Goal: Task Accomplishment & Management: Complete application form

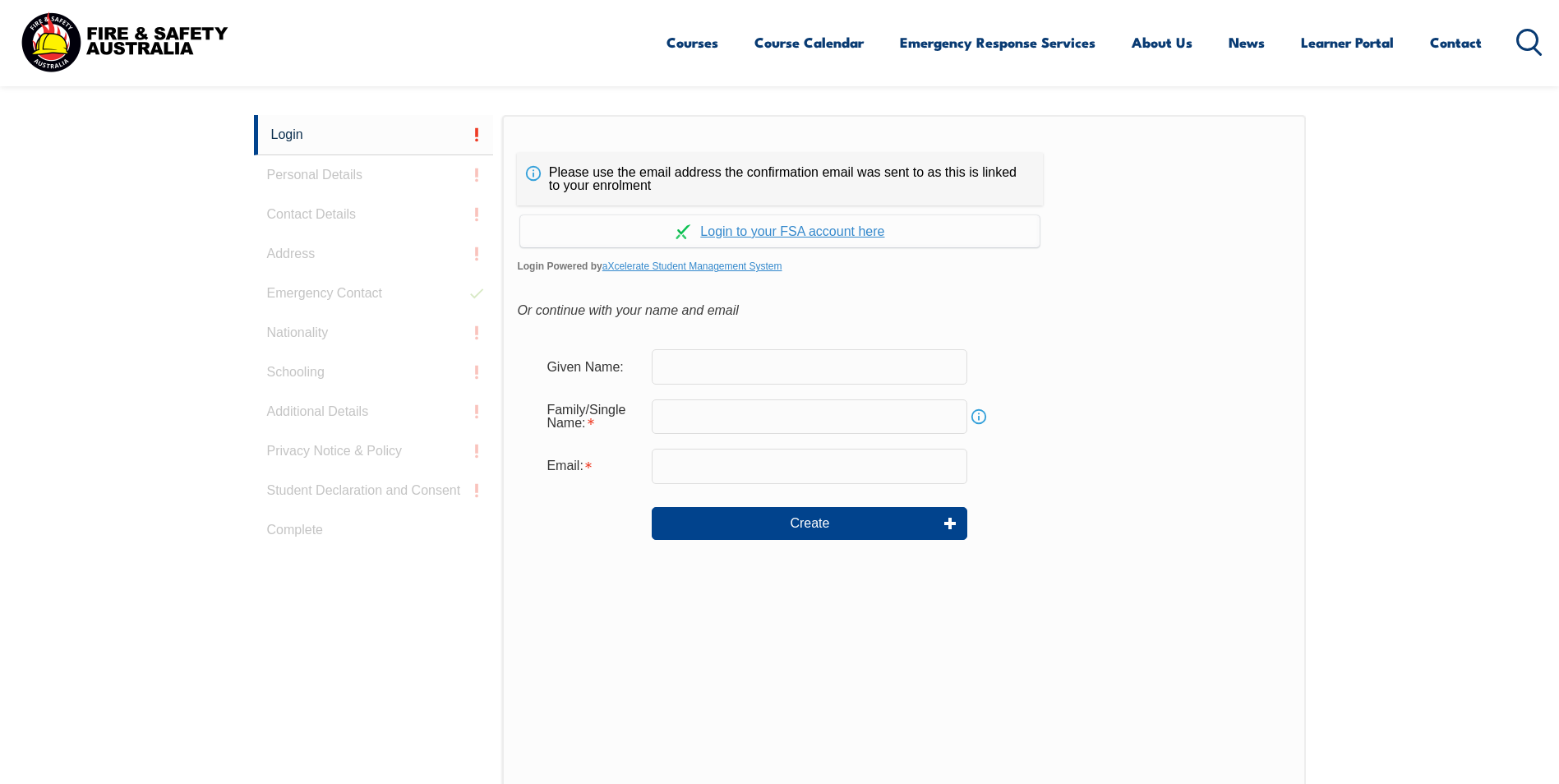
scroll to position [438, 0]
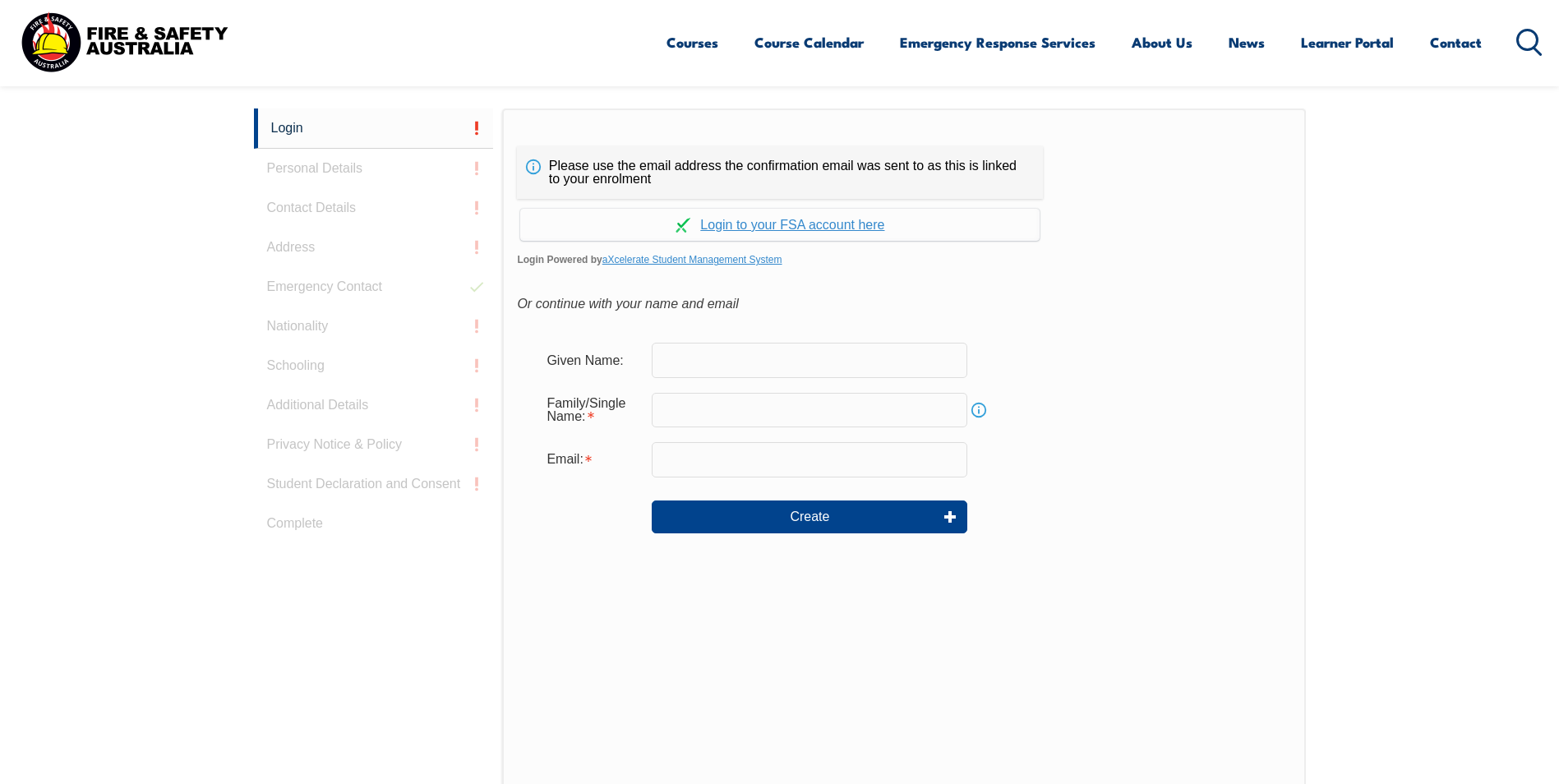
click at [741, 361] on input "text" at bounding box center [809, 359] width 316 height 34
type input "Shahab"
type input "[PERSON_NAME]"
click at [846, 459] on input "[EMAIL_ADDRESS][DOMAIN_NAME]" at bounding box center [809, 459] width 316 height 34
drag, startPoint x: 850, startPoint y: 462, endPoint x: 713, endPoint y: 462, distance: 137.0
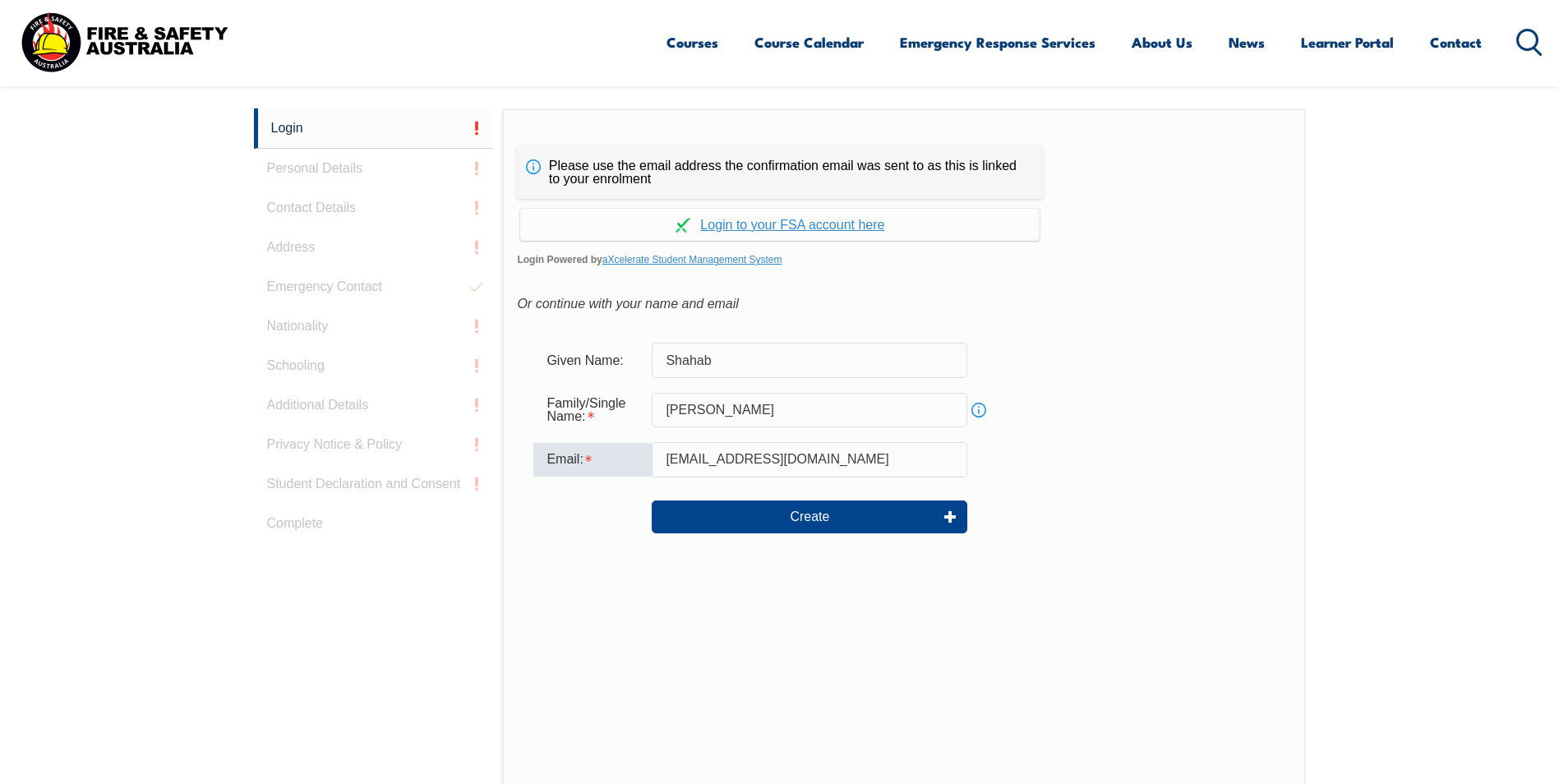
click at [713, 462] on input "[EMAIL_ADDRESS][DOMAIN_NAME]" at bounding box center [809, 459] width 316 height 34
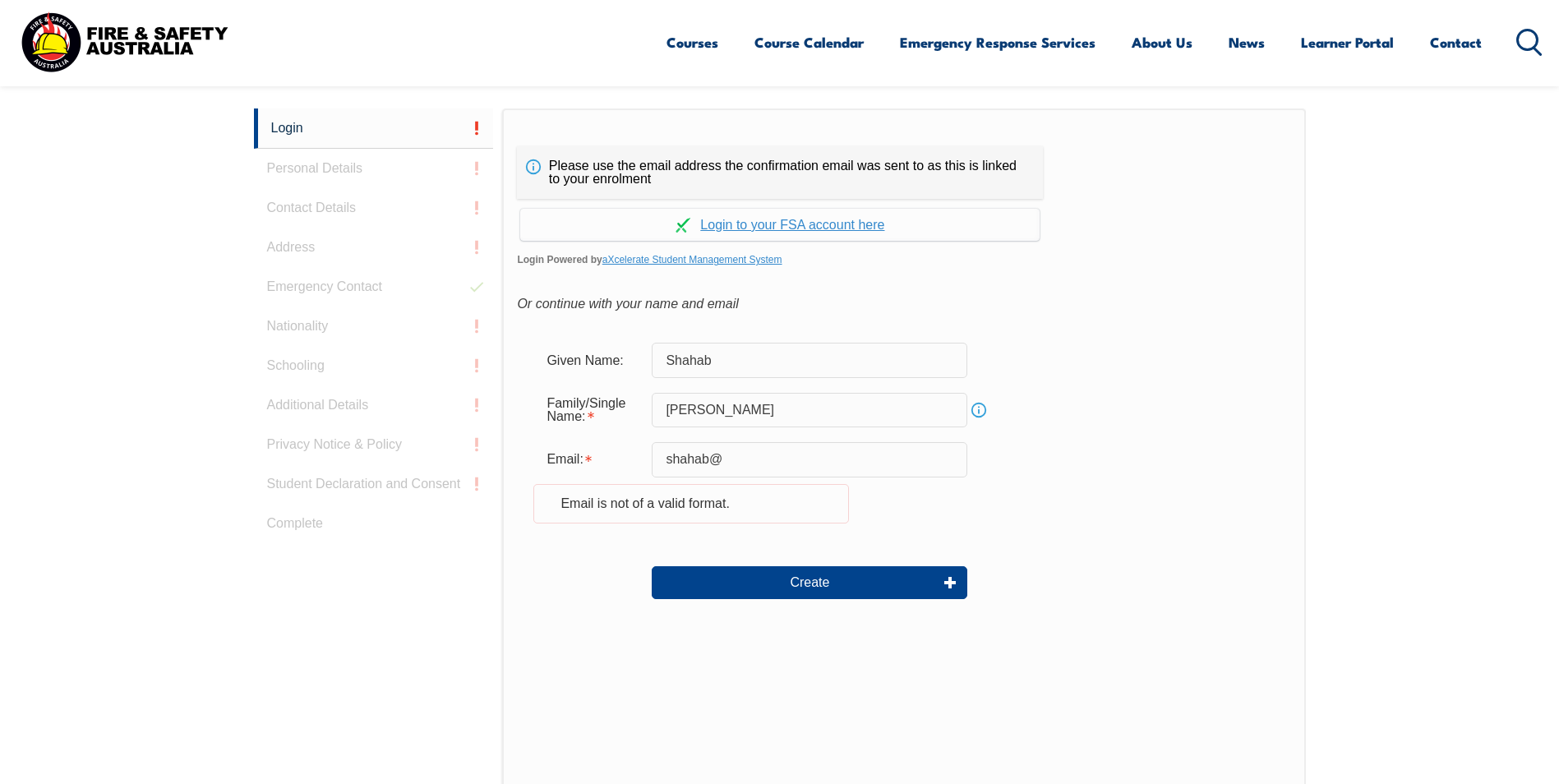
click at [1231, 518] on div "Email: shahab@ Email is not of a valid format." at bounding box center [904, 492] width 740 height 101
click at [805, 471] on input "shahab@" at bounding box center [809, 459] width 316 height 34
click at [827, 464] on input "shahab@" at bounding box center [809, 459] width 316 height 34
click at [827, 459] on input "shahab@" at bounding box center [809, 459] width 316 height 34
type input "[EMAIL_ADDRESS][DOMAIN_NAME]"
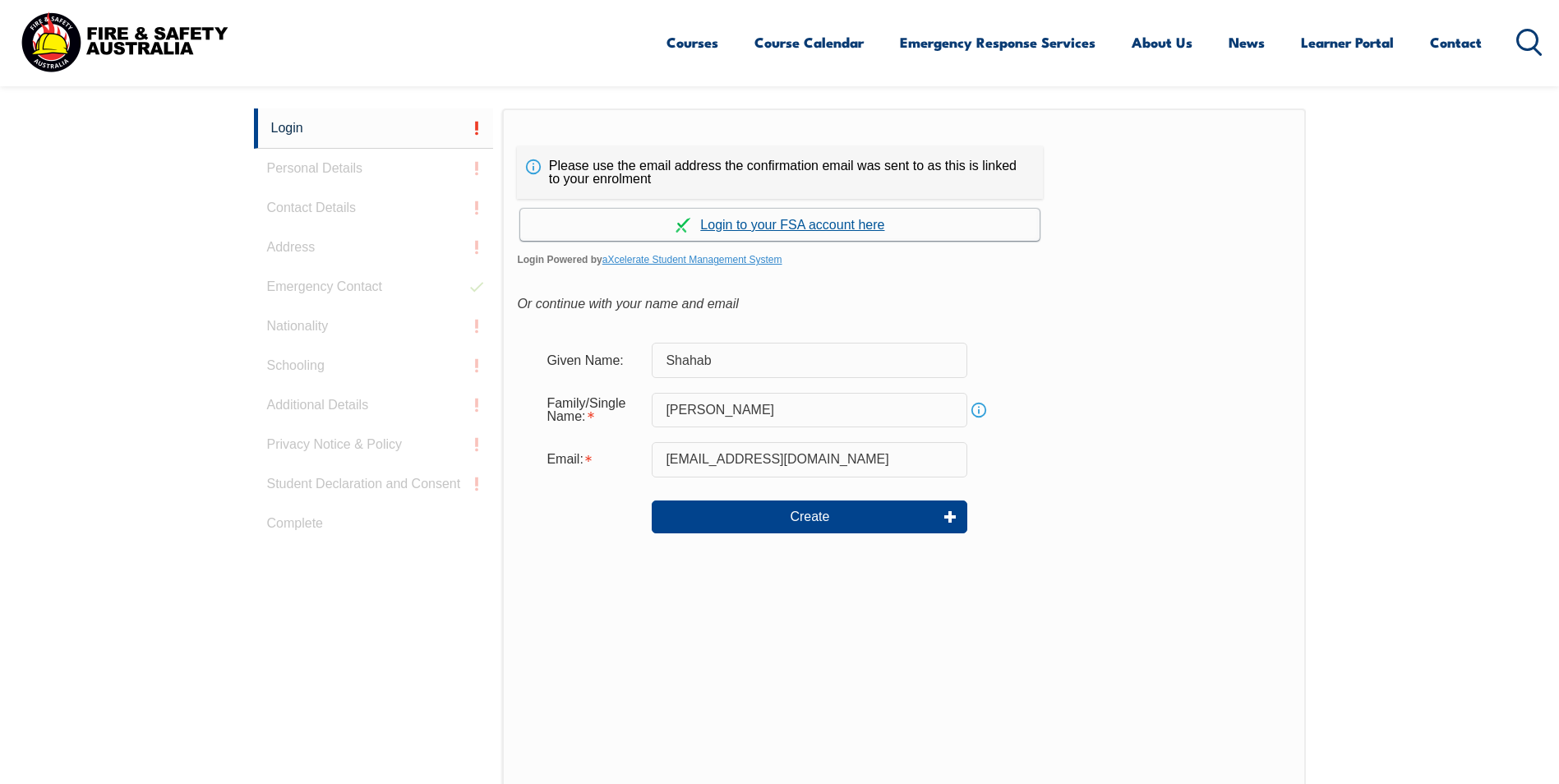
click at [786, 222] on link "Continue with aXcelerate" at bounding box center [780, 225] width 520 height 32
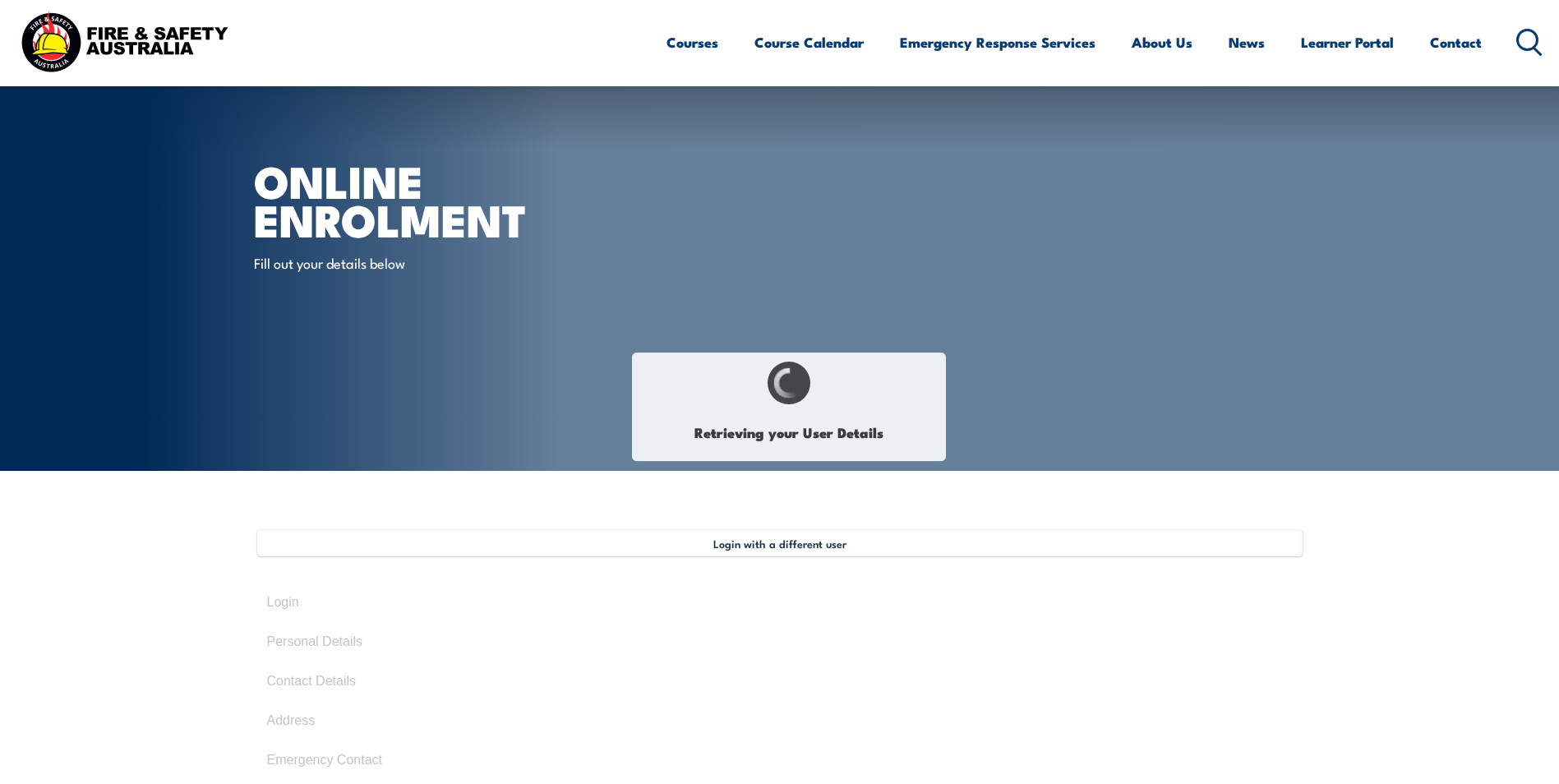
scroll to position [460, 0]
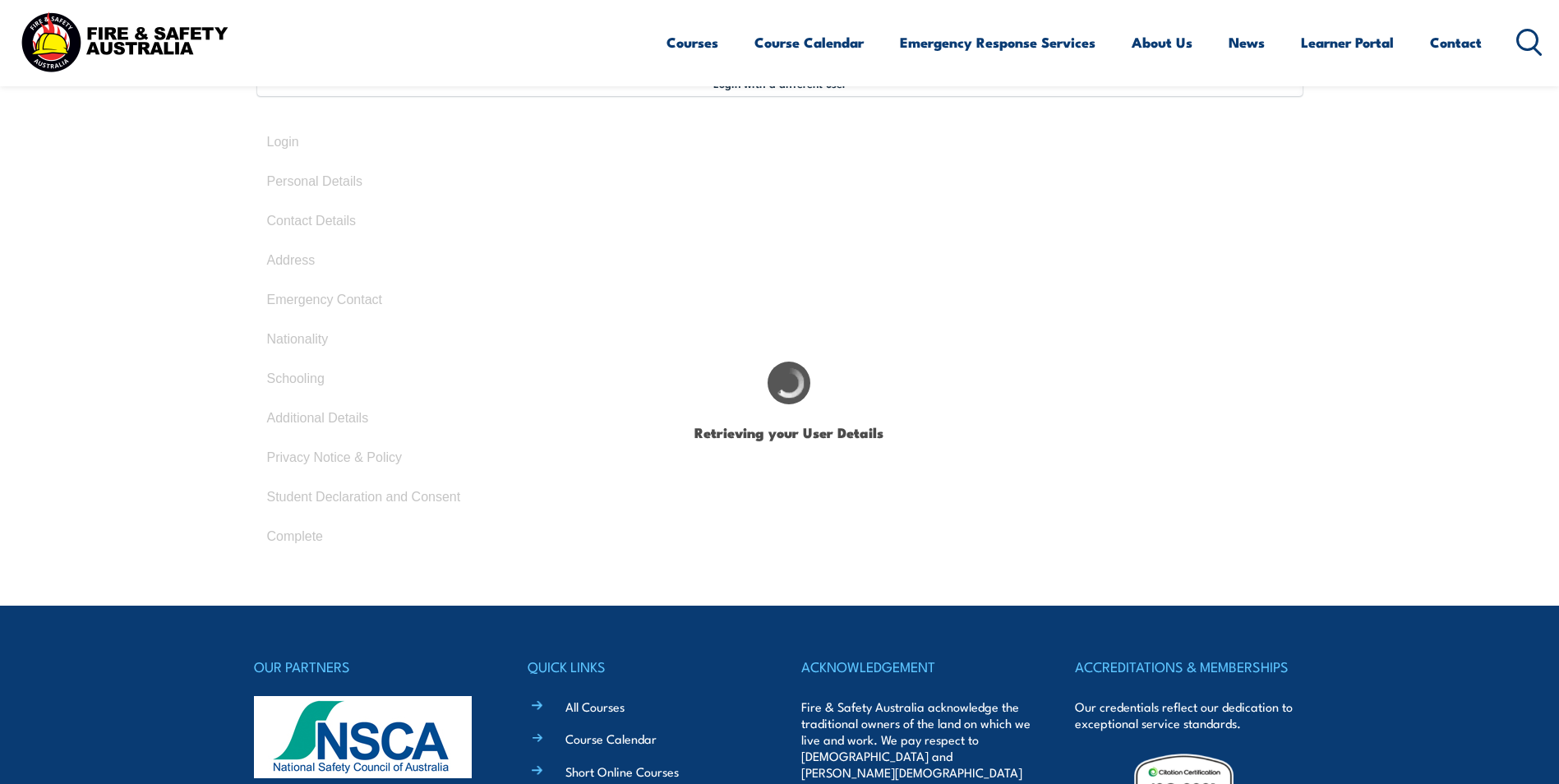
select select "Mr"
type input "Shahab"
type input "[PERSON_NAME]"
type input "[DATE]"
type input "XV4LHQA583"
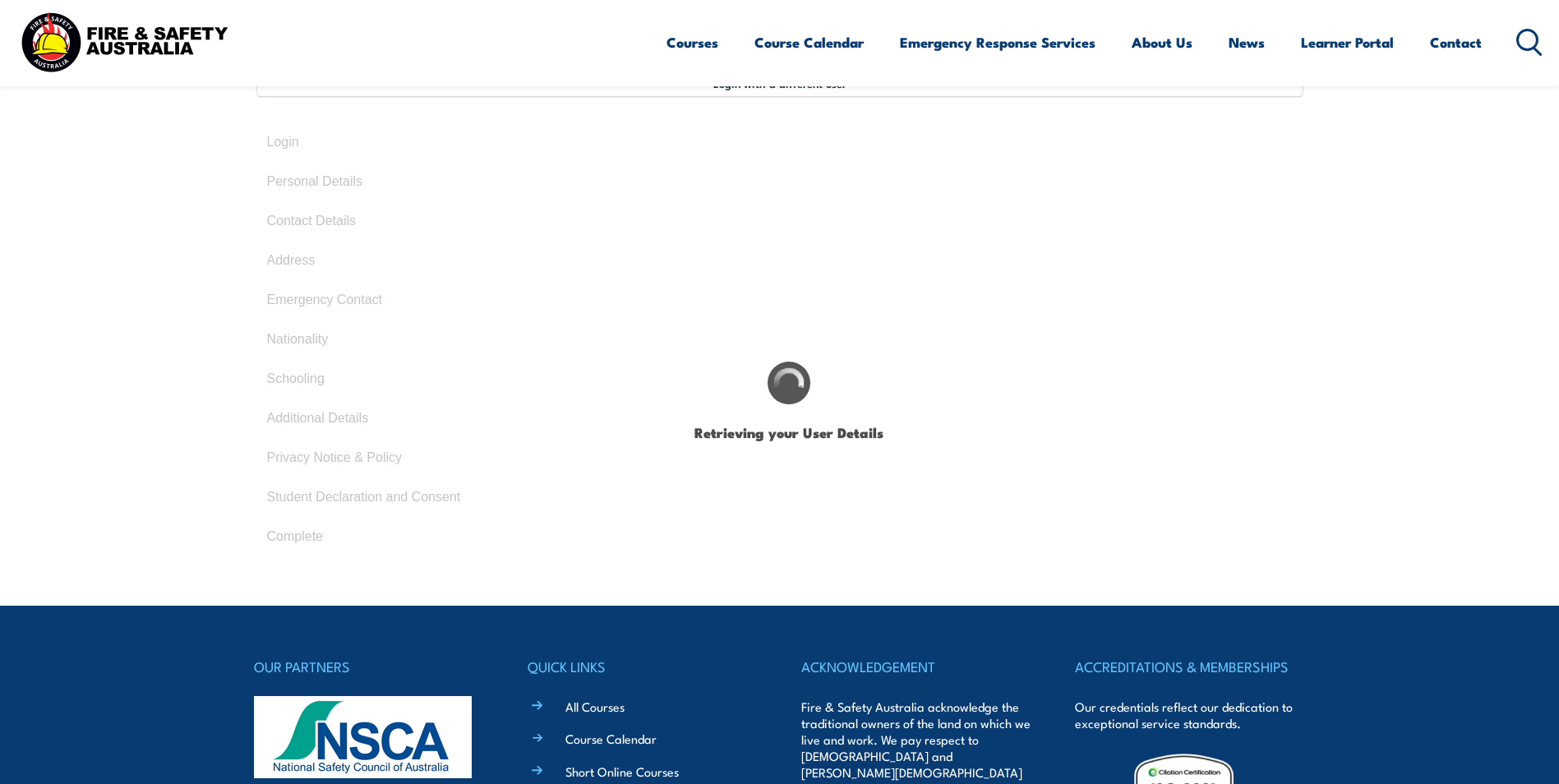
select select "M"
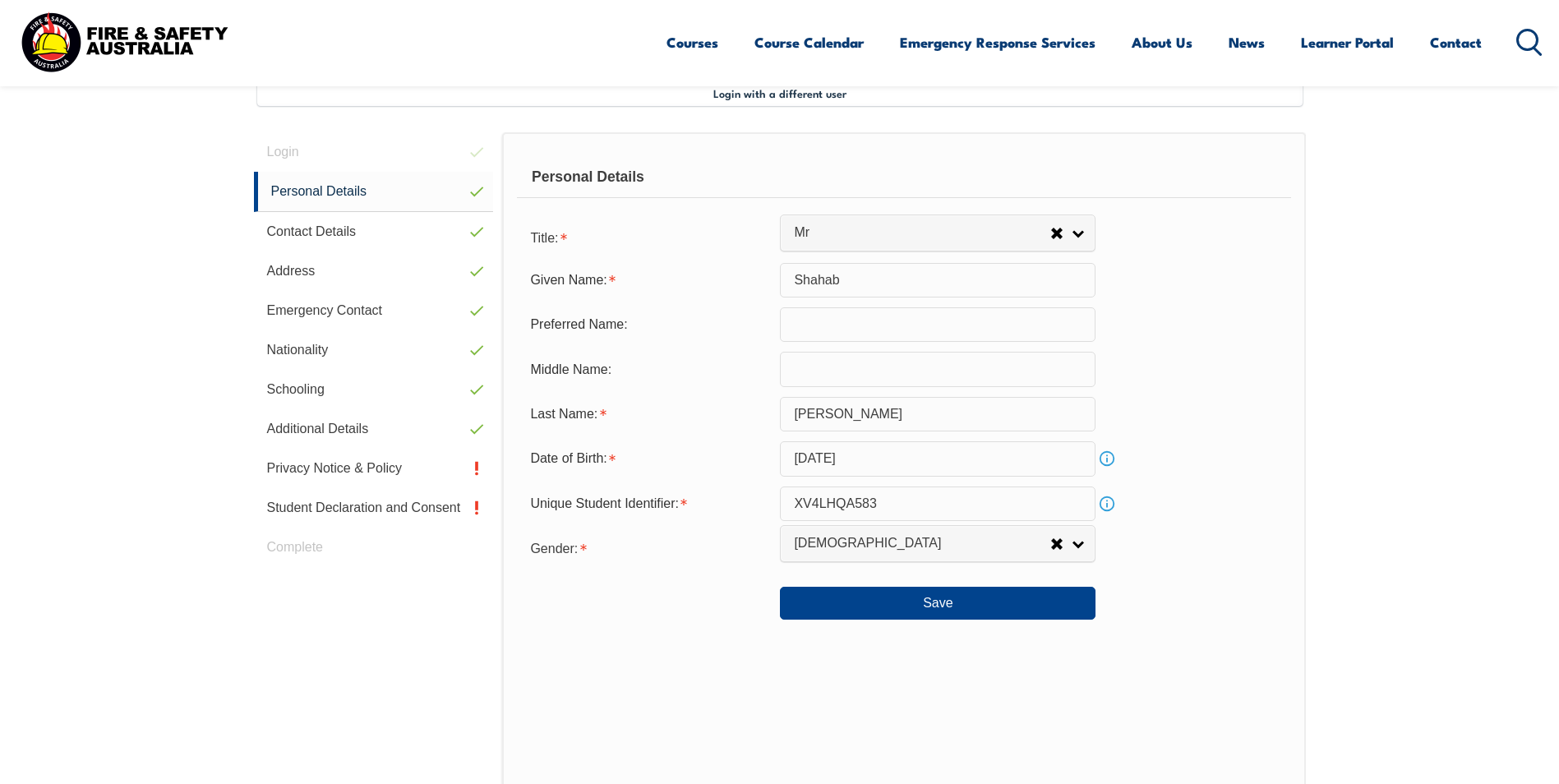
scroll to position [448, 0]
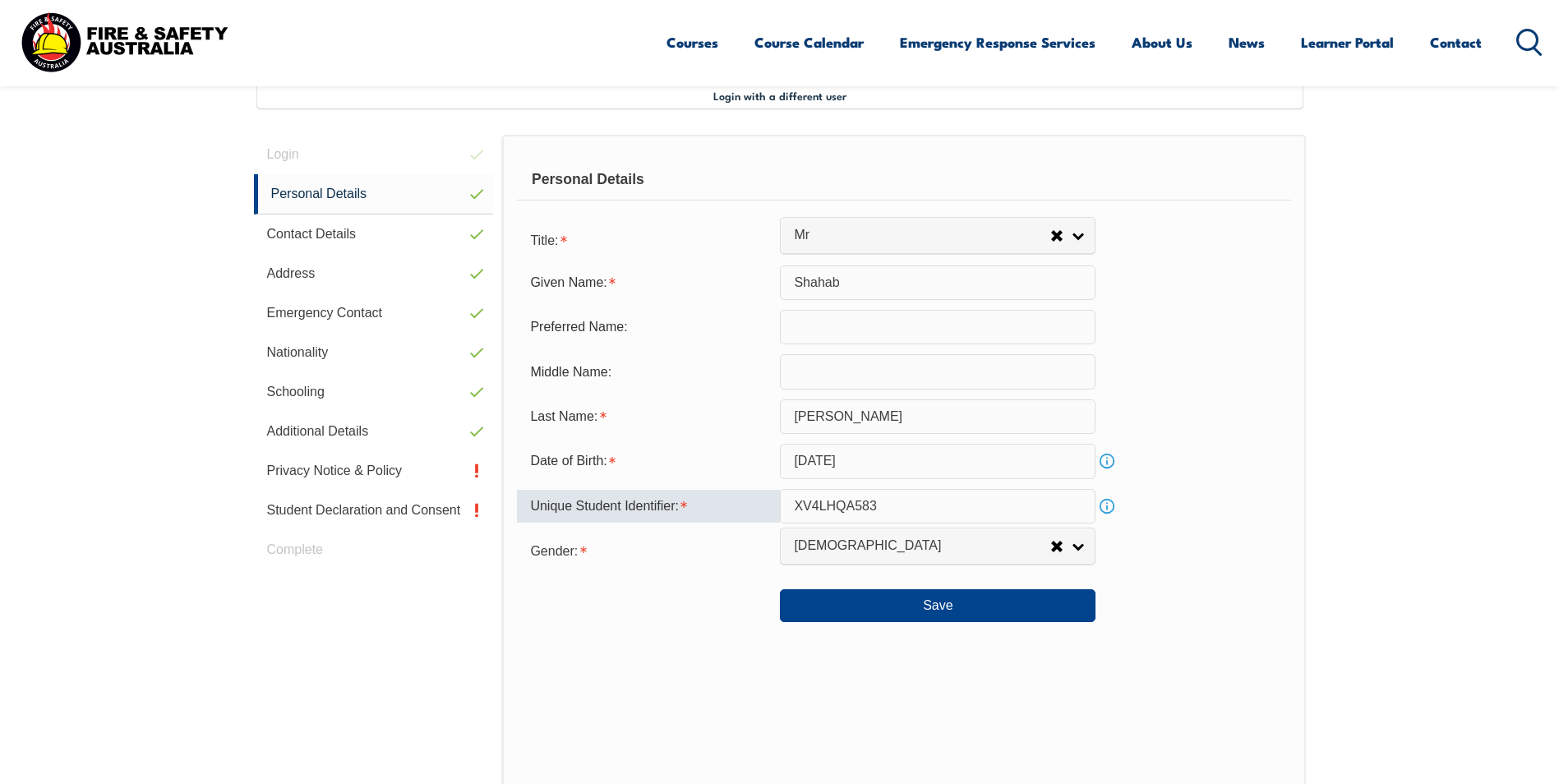
drag, startPoint x: 847, startPoint y: 515, endPoint x: 777, endPoint y: 515, distance: 70.0
click at [777, 515] on div "Unique Student Identifier: XV4LHQA583 Info" at bounding box center [904, 506] width 774 height 34
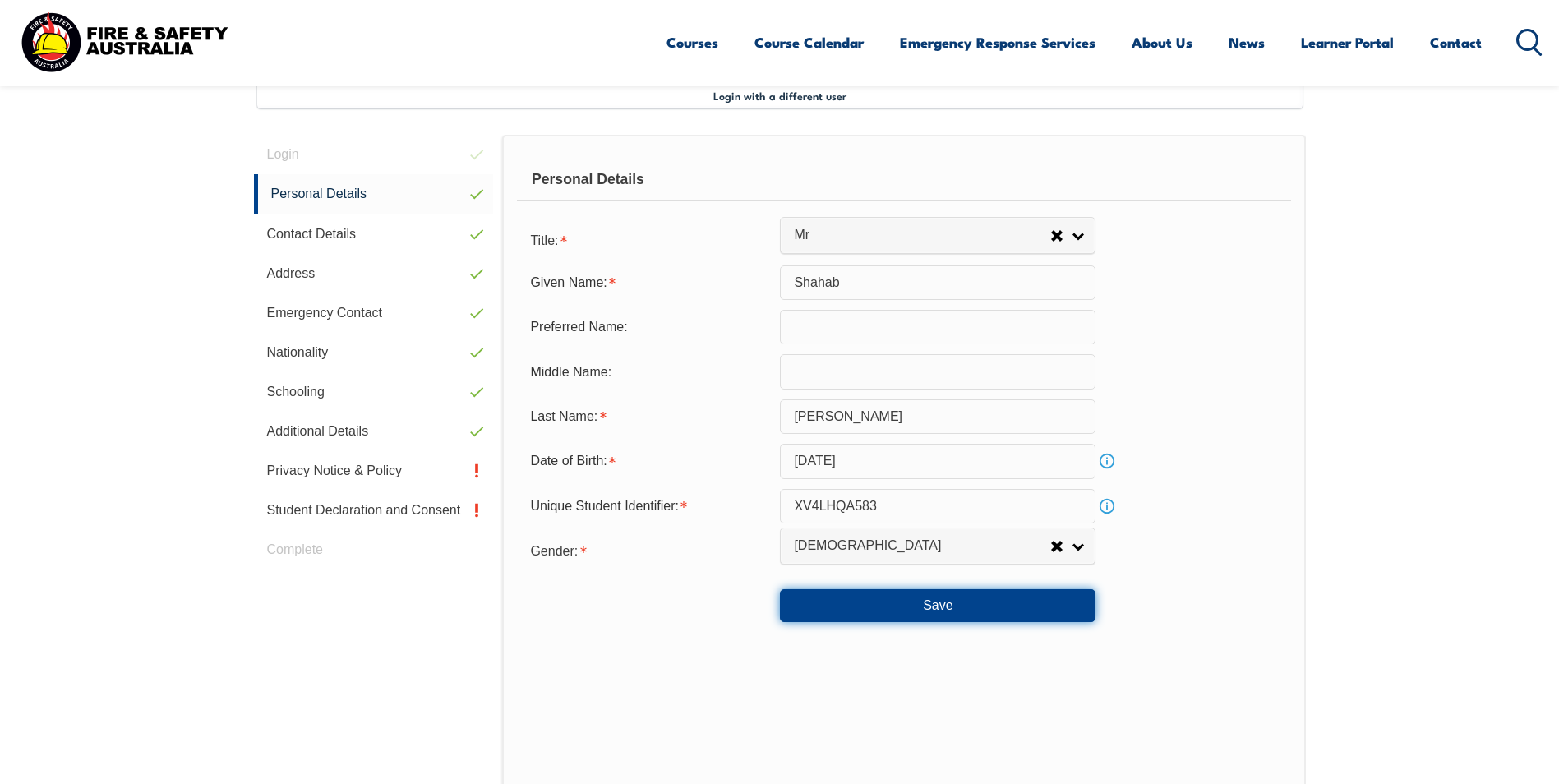
click at [888, 603] on button "Save" at bounding box center [938, 605] width 316 height 33
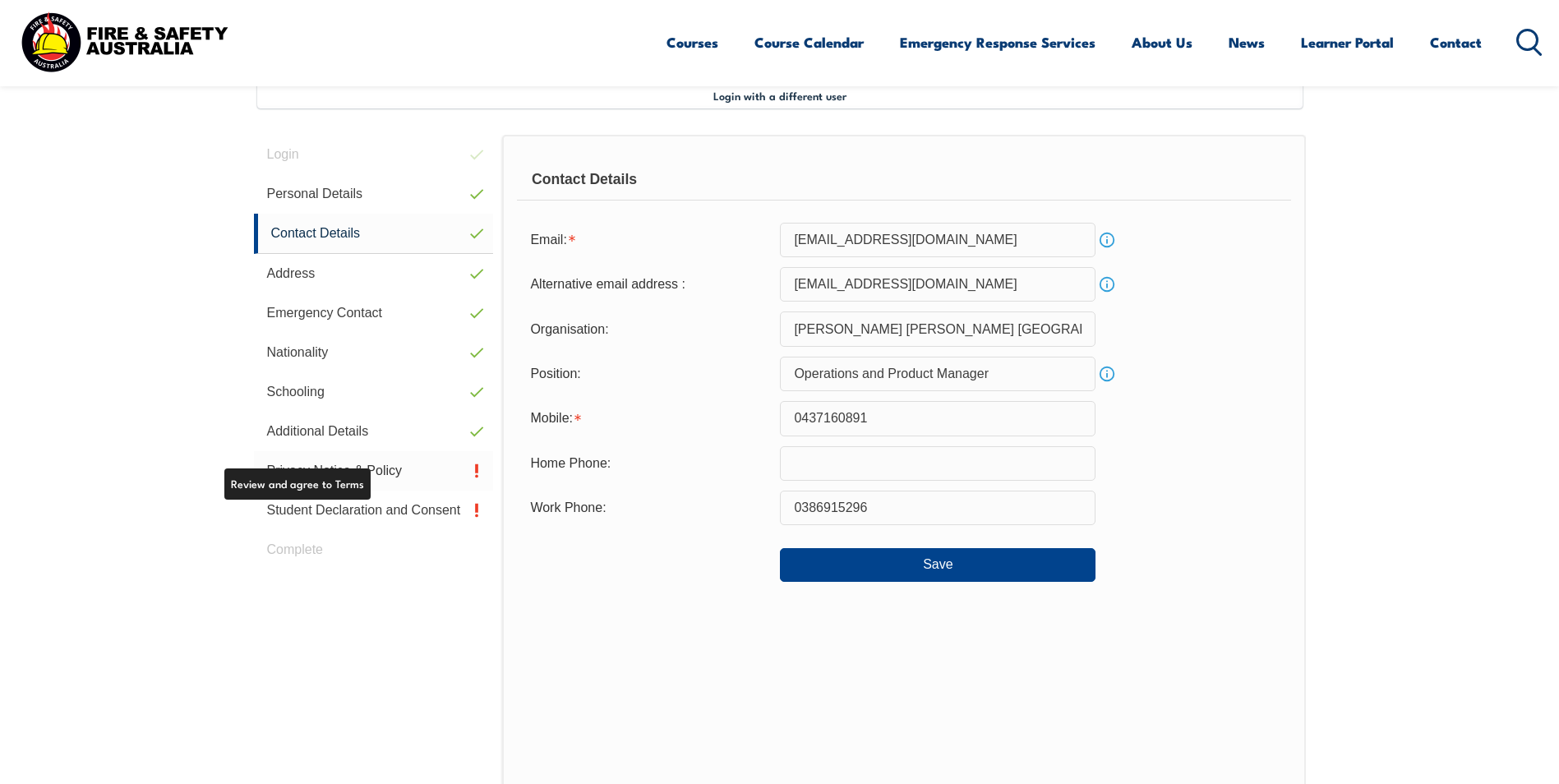
click at [345, 468] on link "Privacy Notice & Policy" at bounding box center [374, 471] width 240 height 39
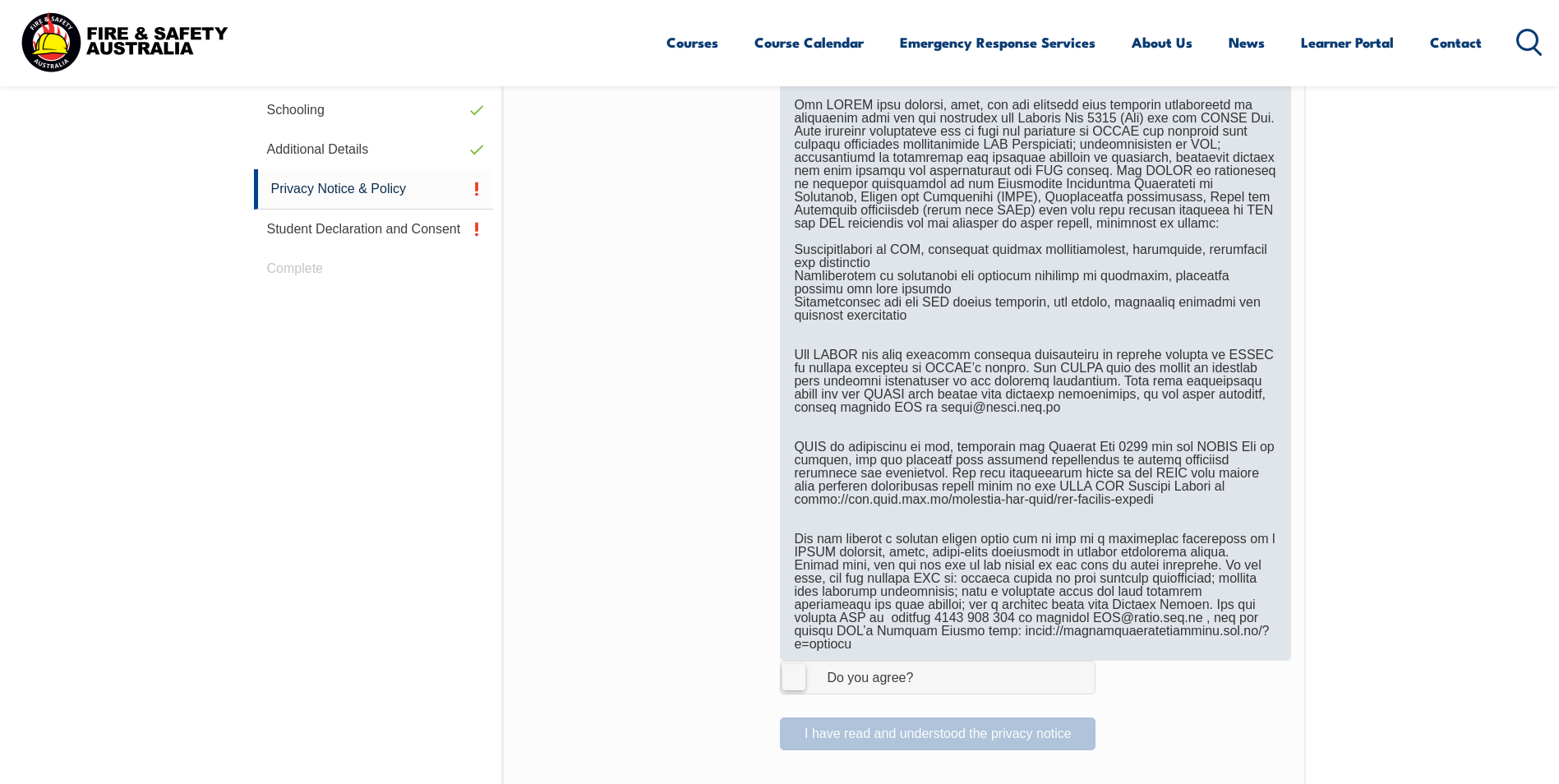
scroll to position [1187, 0]
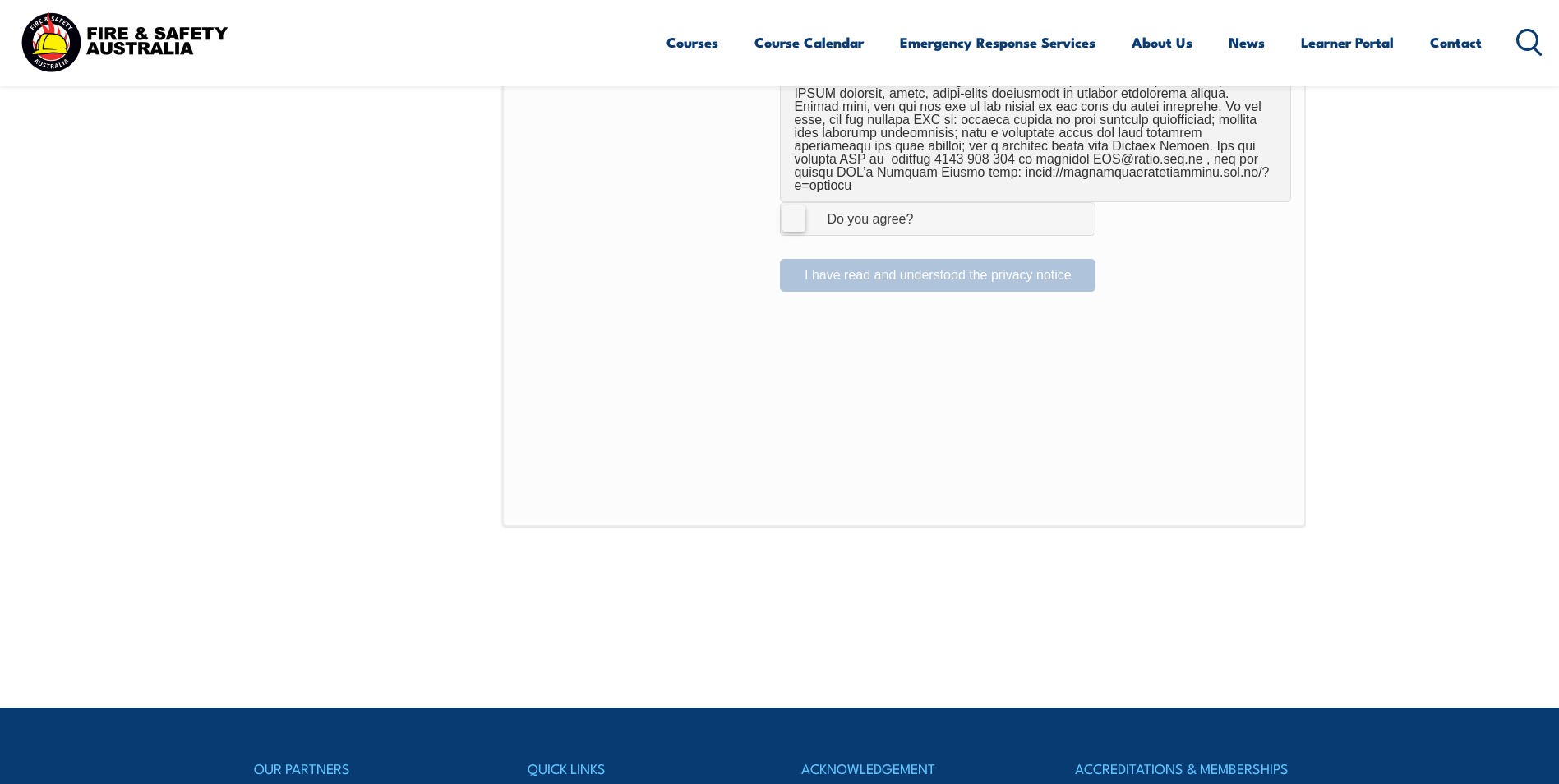
click at [796, 202] on label "I Agree Do you agree?" at bounding box center [938, 219] width 316 height 33
click at [926, 203] on input "I Agree Do you agree?" at bounding box center [940, 219] width 28 height 31
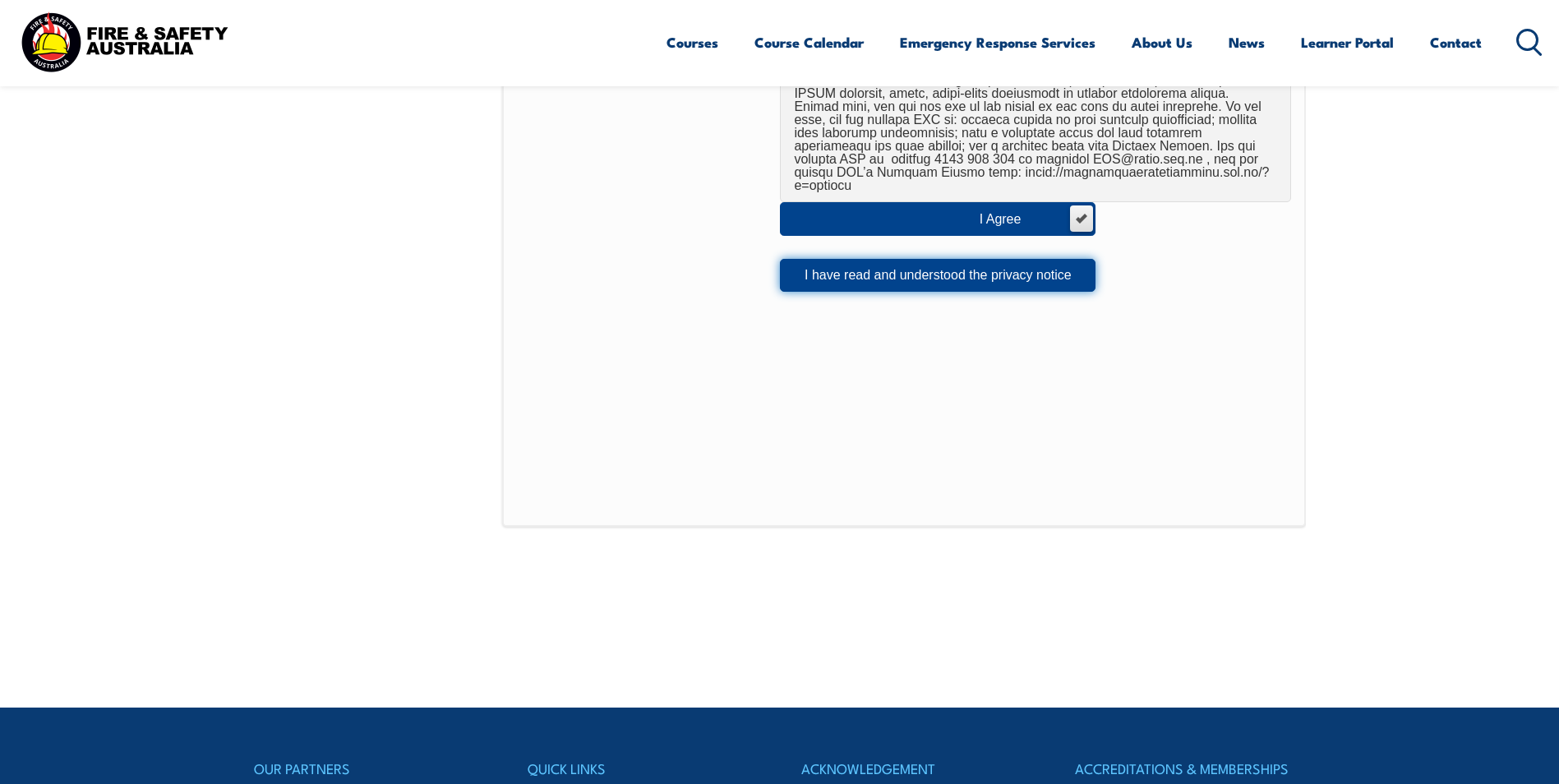
click at [842, 267] on button "I have read and understood the privacy notice" at bounding box center [938, 275] width 316 height 33
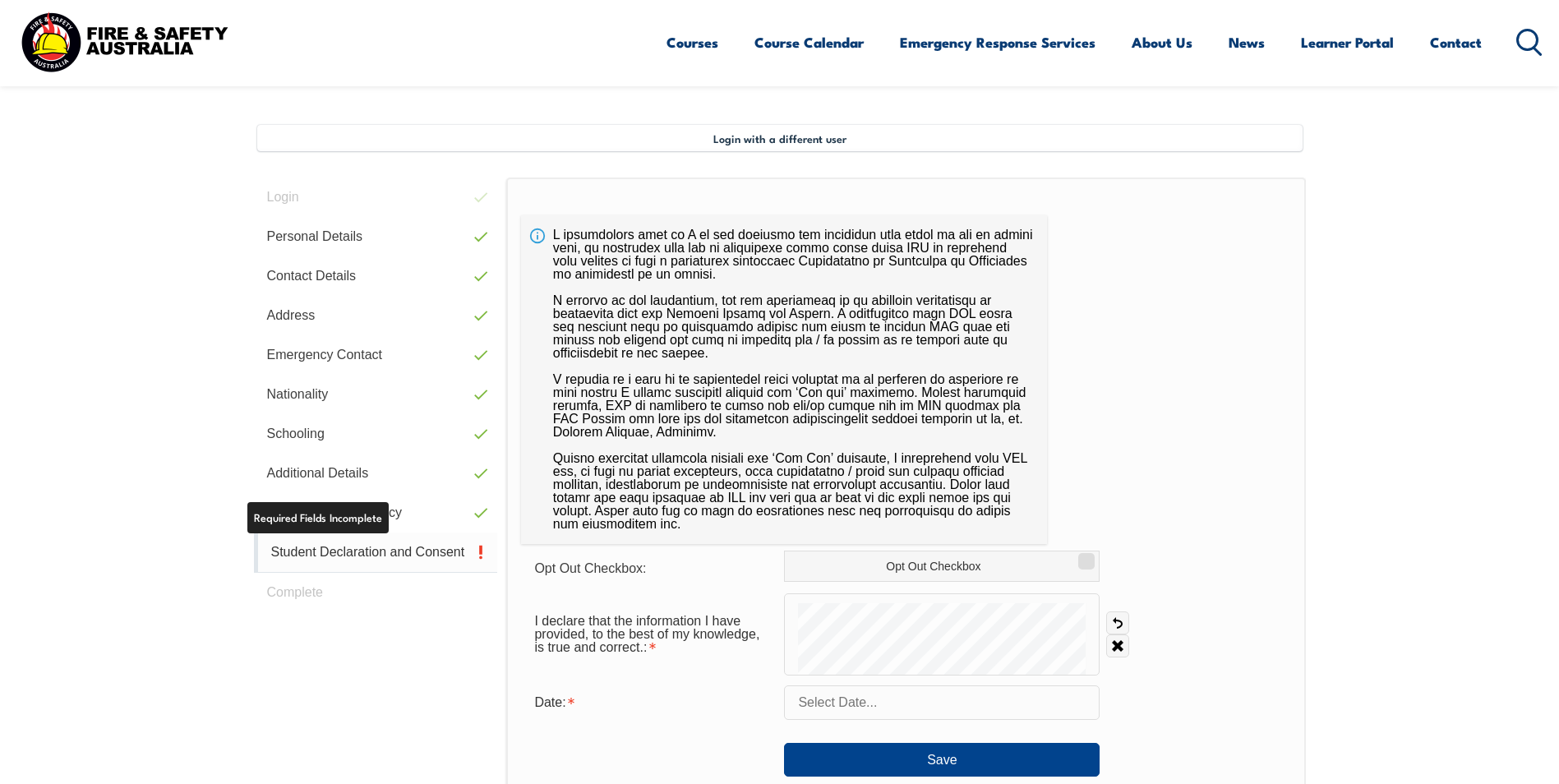
click at [342, 549] on link "Student Declaration and Consent" at bounding box center [376, 552] width 244 height 40
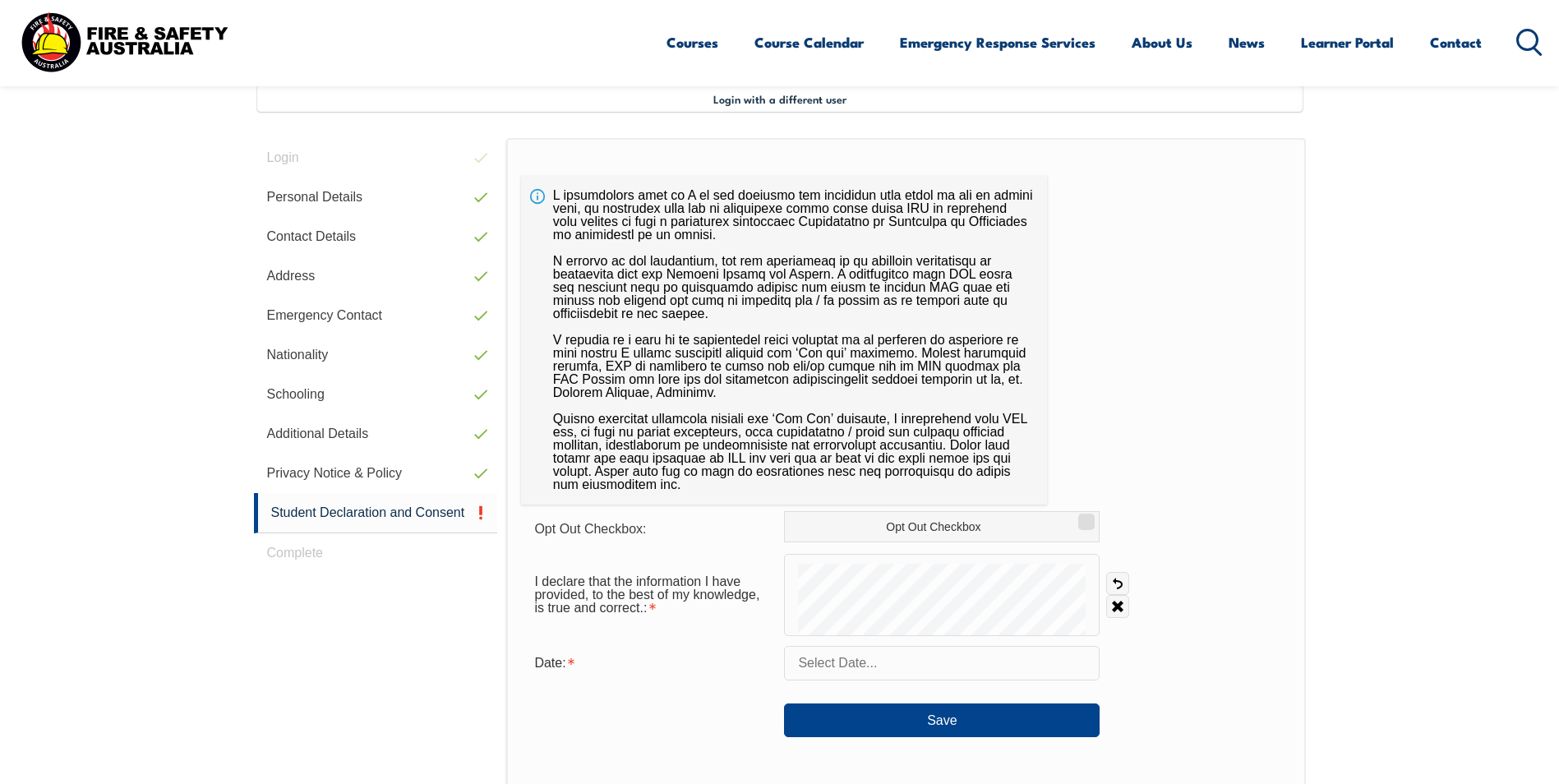
scroll to position [448, 0]
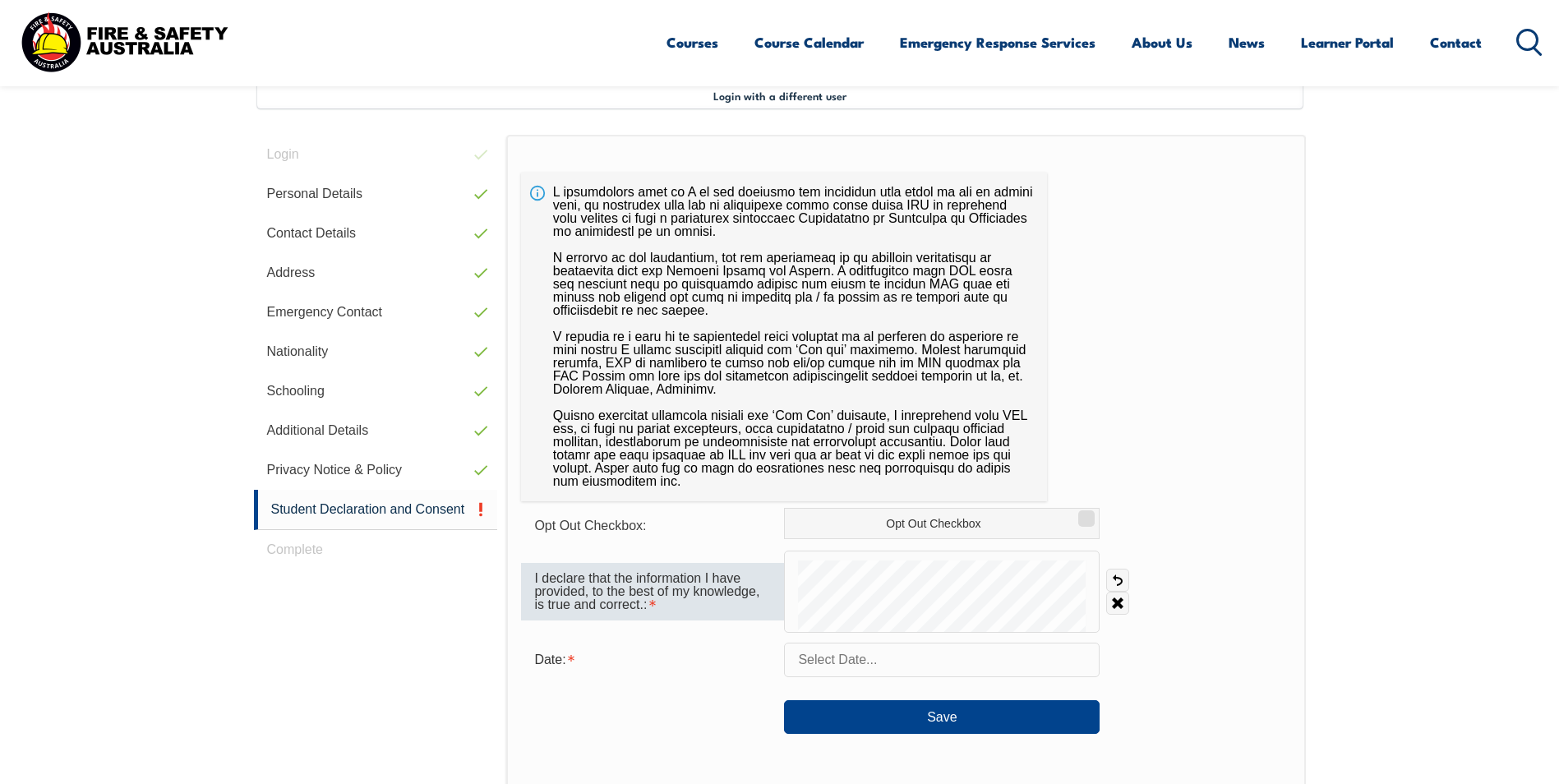
click at [736, 608] on div "I declare that the information I have provided, to the best of my knowledge, is…" at bounding box center [906, 592] width 770 height 82
click at [1116, 599] on link "Clear" at bounding box center [1118, 603] width 23 height 23
click at [831, 659] on input "text" at bounding box center [942, 659] width 316 height 34
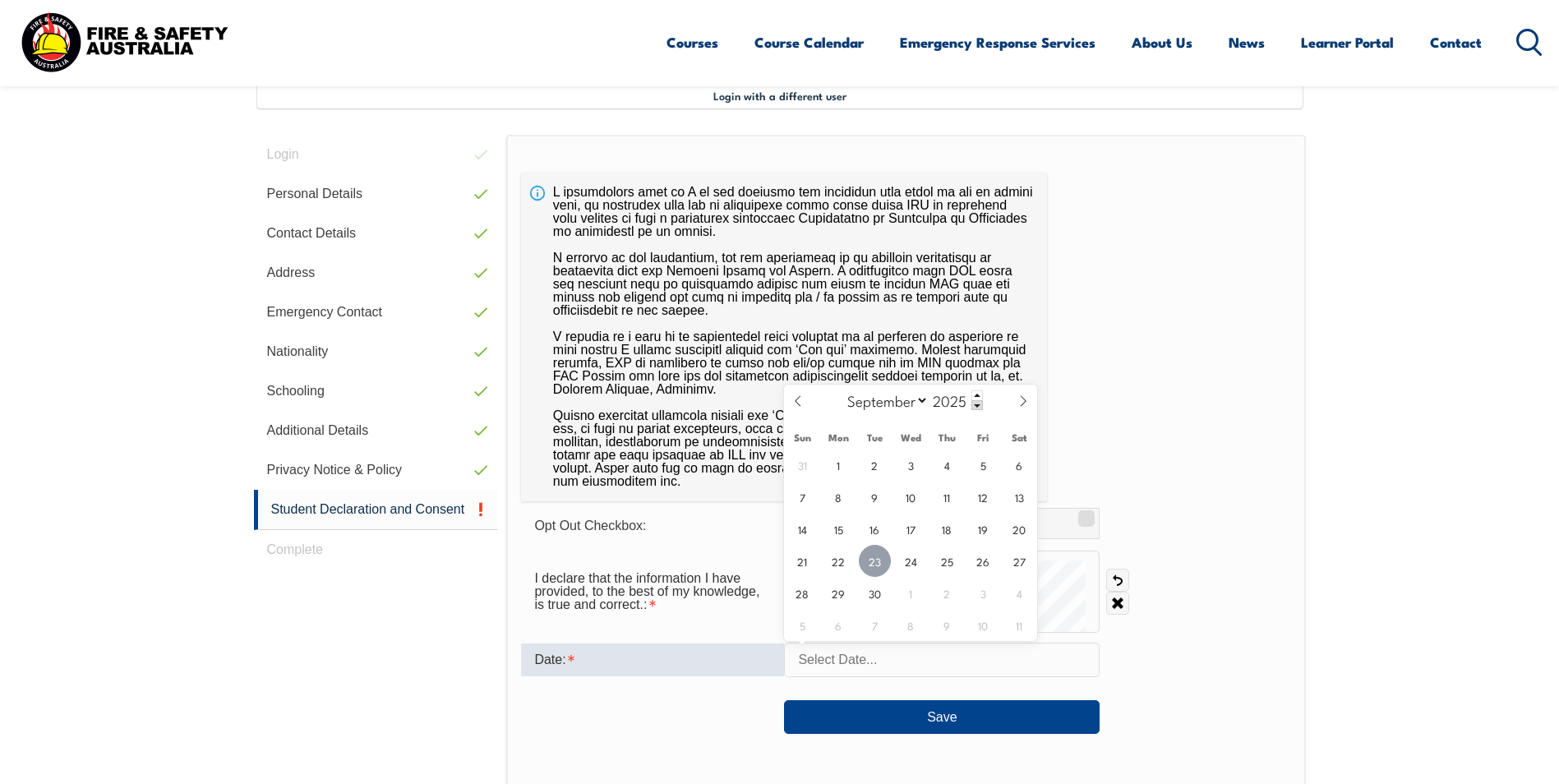
click at [874, 554] on span "23" at bounding box center [874, 560] width 32 height 32
type input "[DATE]"
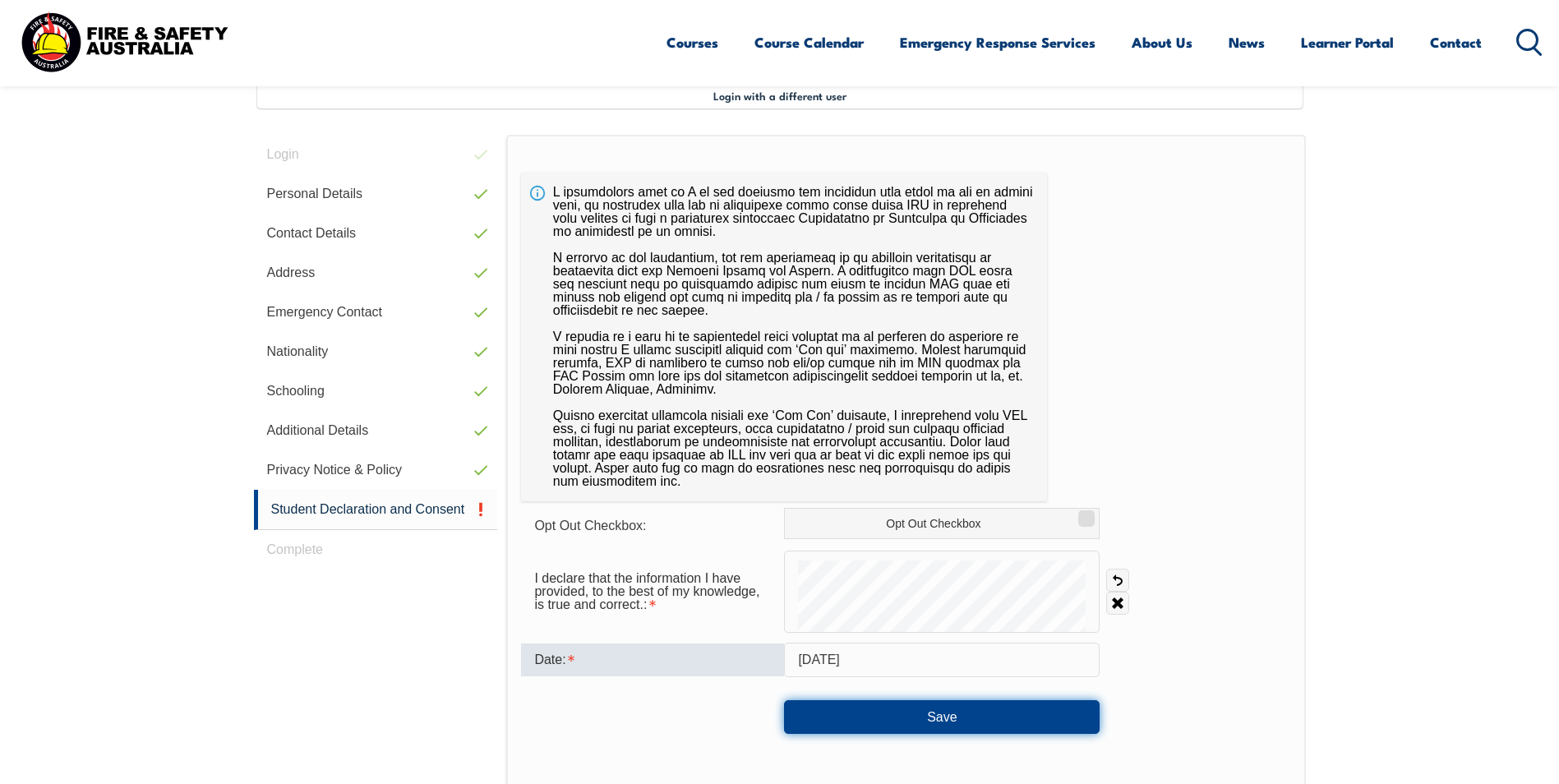
click at [879, 712] on button "Save" at bounding box center [942, 717] width 316 height 33
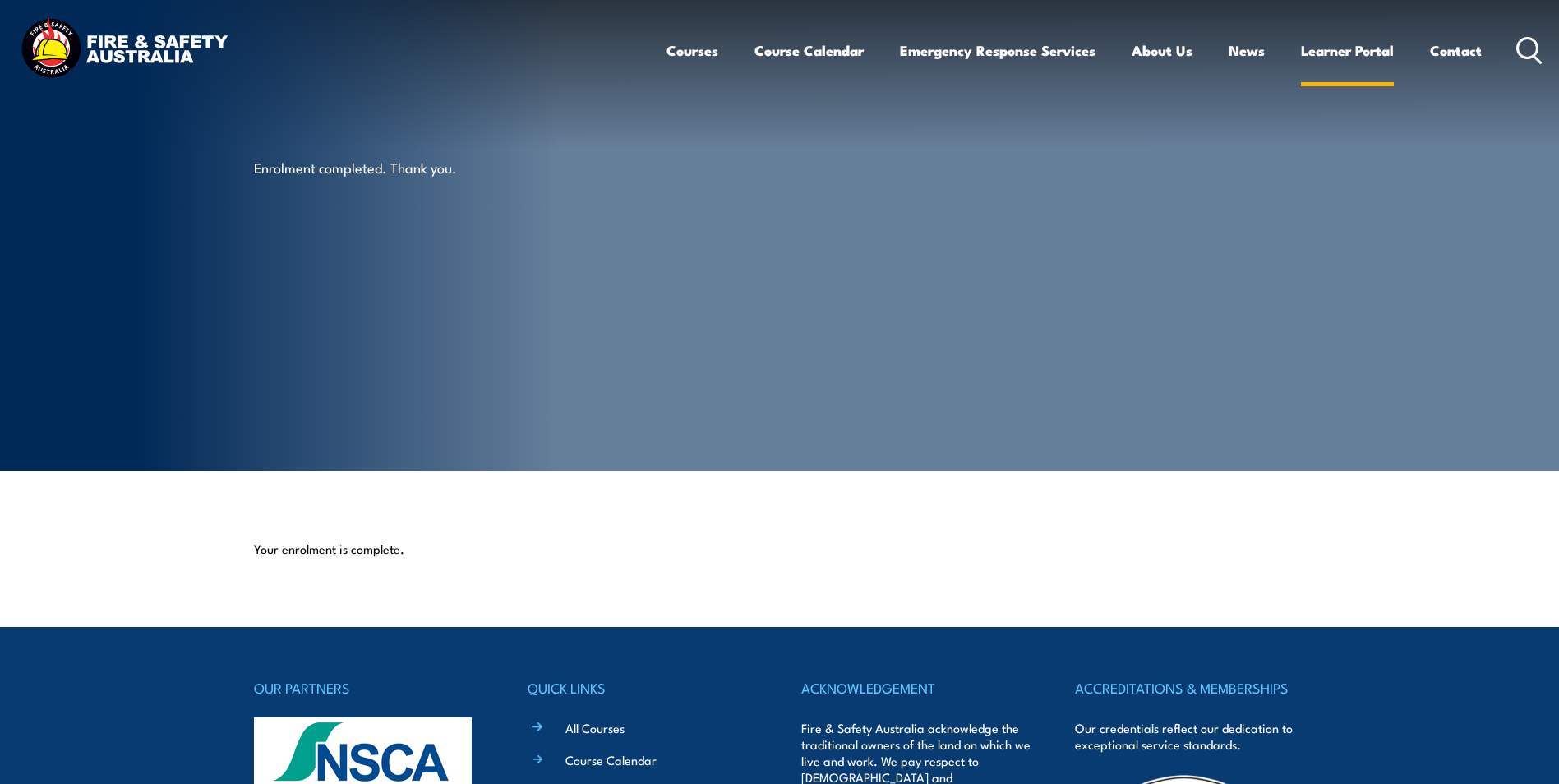
click at [1325, 49] on link "Learner Portal" at bounding box center [1347, 50] width 93 height 44
